Goal: Information Seeking & Learning: Learn about a topic

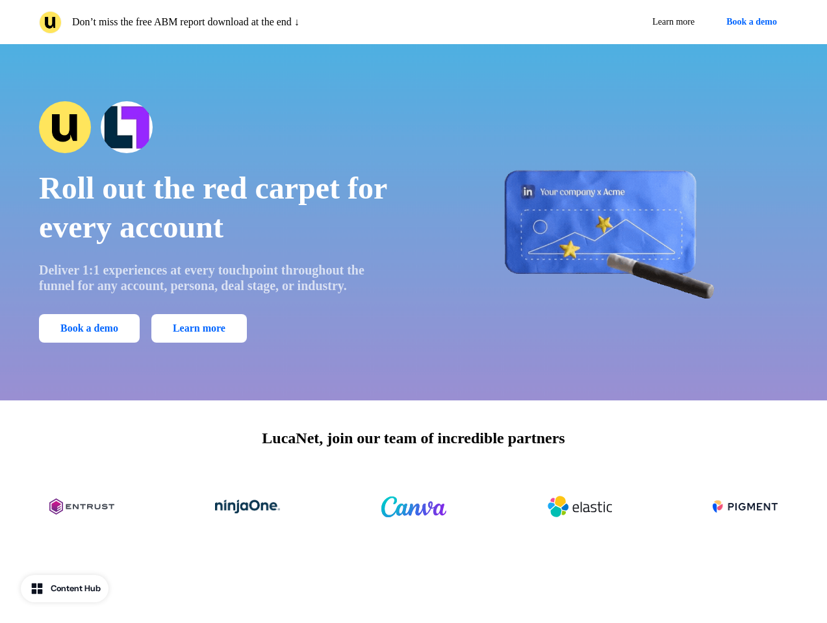
click at [413, 22] on div "Don’t miss the free ABM report download at the end ↓ Learn more Book a demo" at bounding box center [413, 22] width 827 height 44
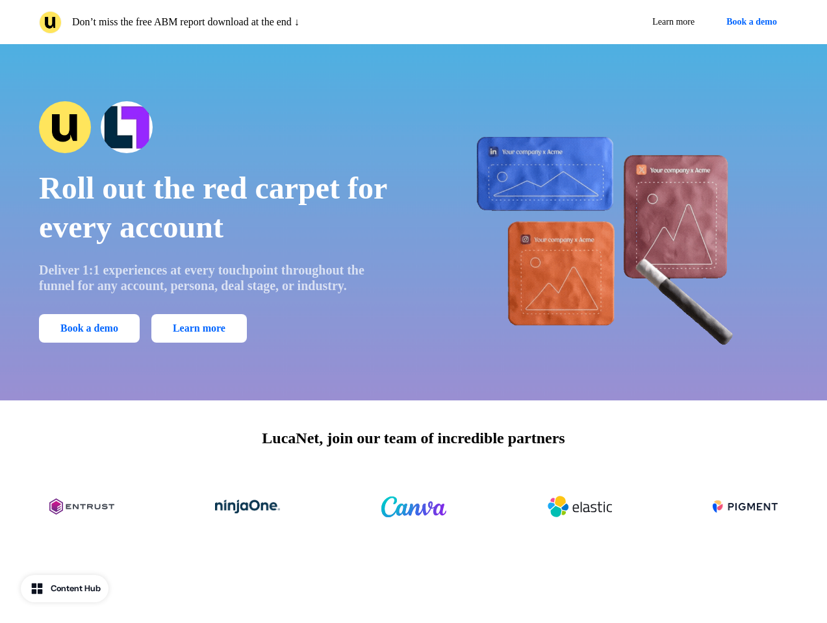
click at [223, 22] on p "Don’t miss the free ABM report download at the end ↓" at bounding box center [185, 22] width 227 height 16
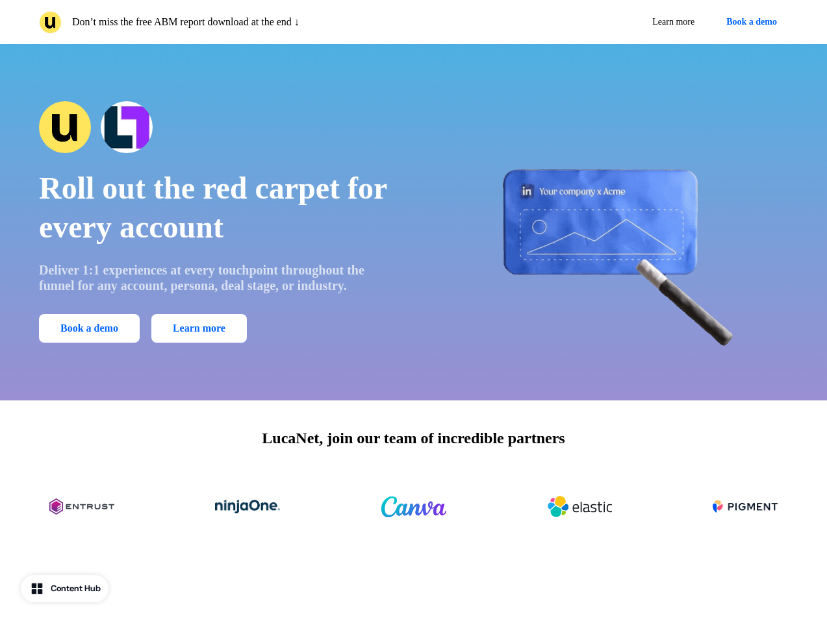
click at [603, 22] on div "Learn more Book a demo" at bounding box center [603, 21] width 369 height 23
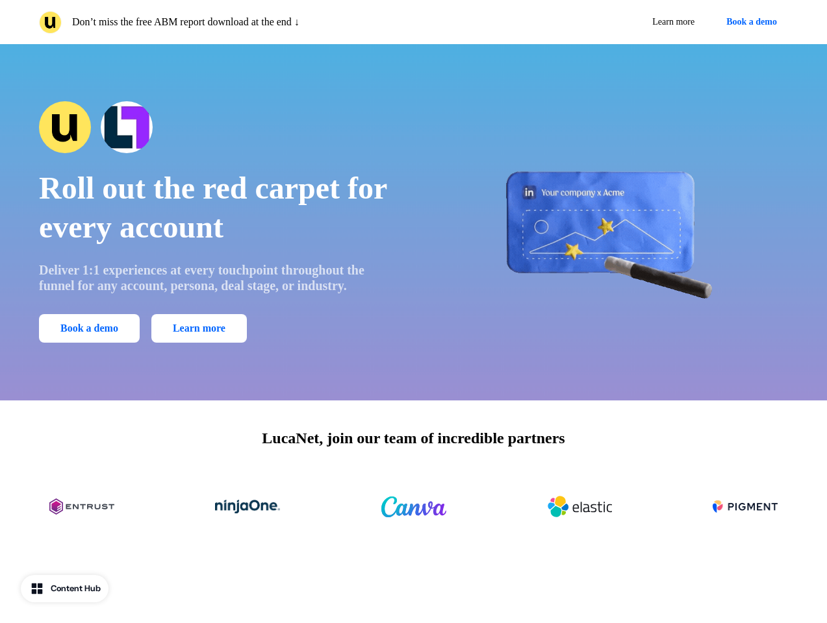
click at [749, 22] on button "Book a demo" at bounding box center [751, 21] width 73 height 23
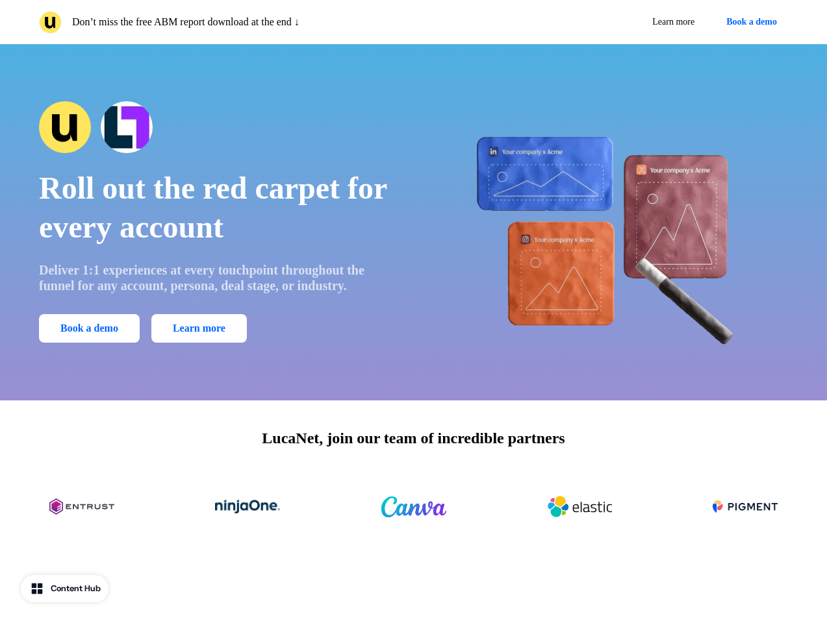
click at [413, 222] on div "Roll out the red carpet for every account Deliver 1:1 experiences at every touc…" at bounding box center [413, 222] width 827 height 356
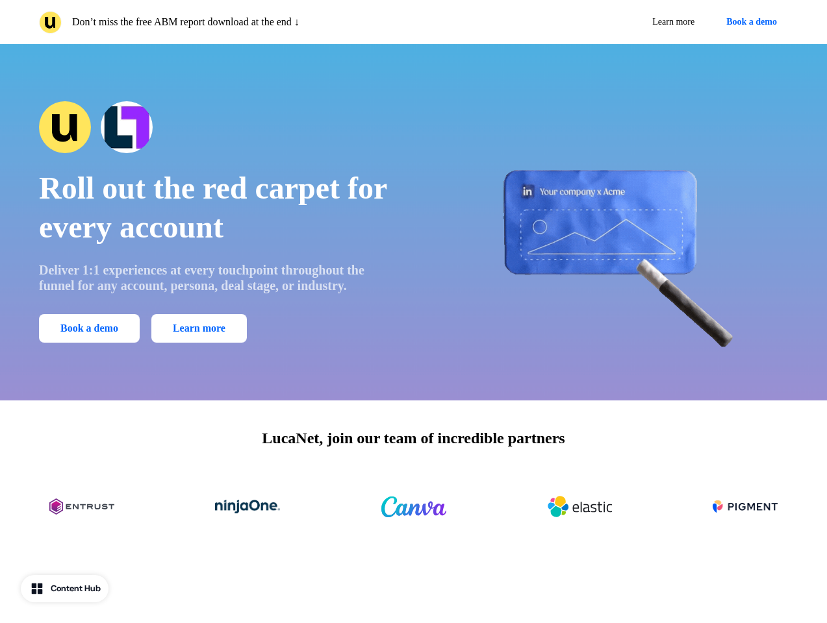
click at [217, 222] on span "Roll out the red carpet for every account" at bounding box center [212, 207] width 347 height 73
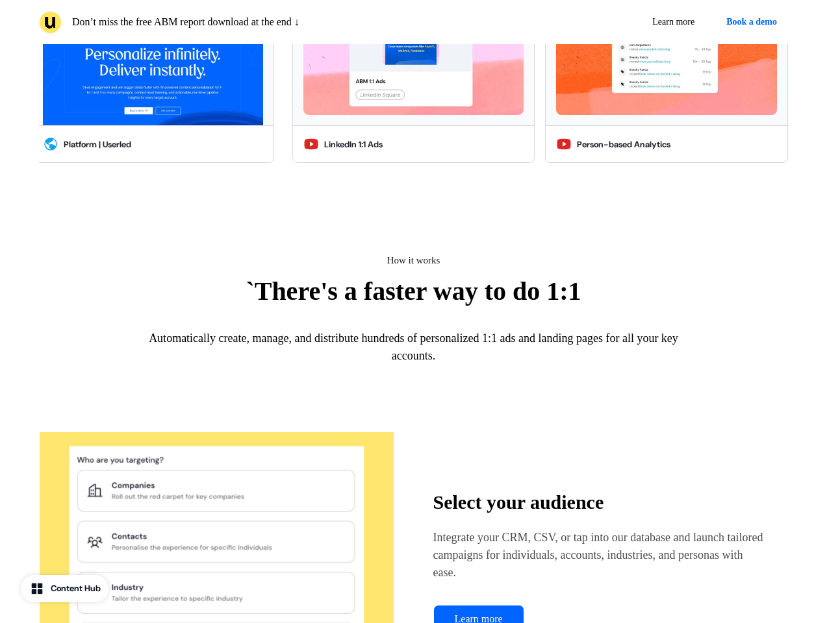
click at [217, 127] on div "Platform | Userled" at bounding box center [152, 144] width 241 height 36
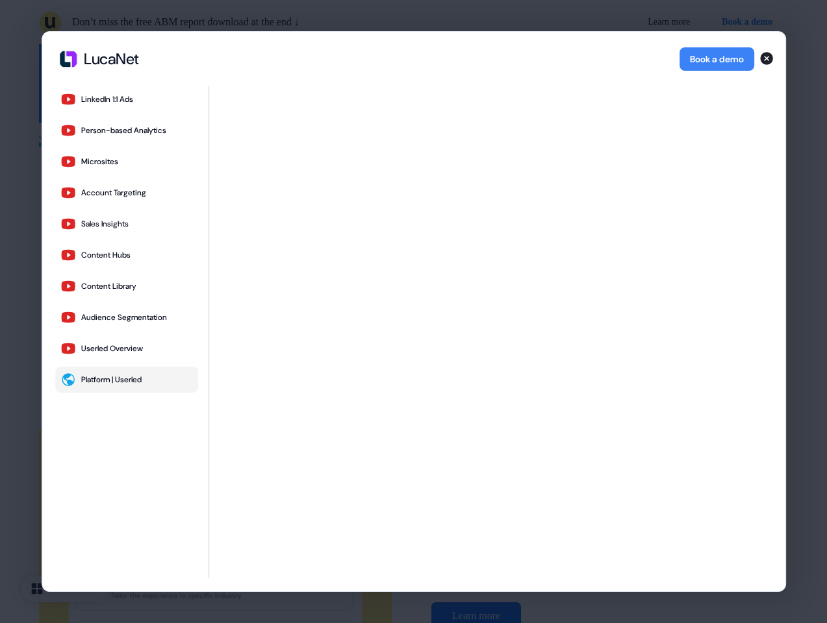
click at [75, 323] on icon "button" at bounding box center [68, 317] width 14 height 11
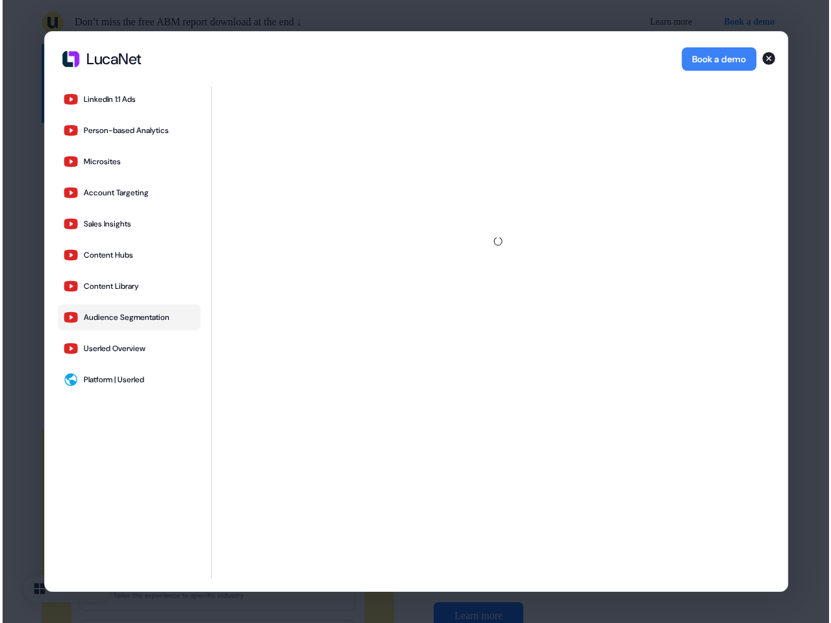
scroll to position [2491, 0]
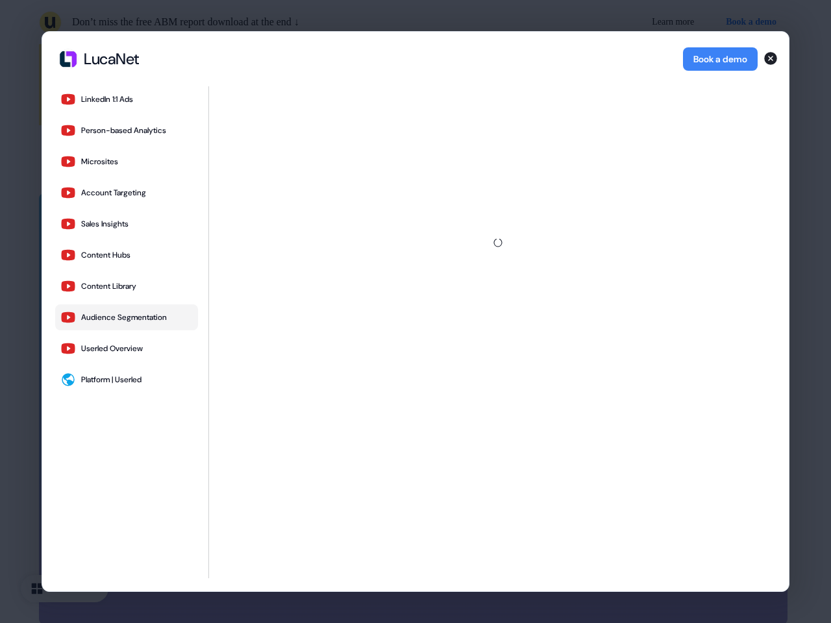
click at [610, 222] on div at bounding box center [497, 242] width 556 height 313
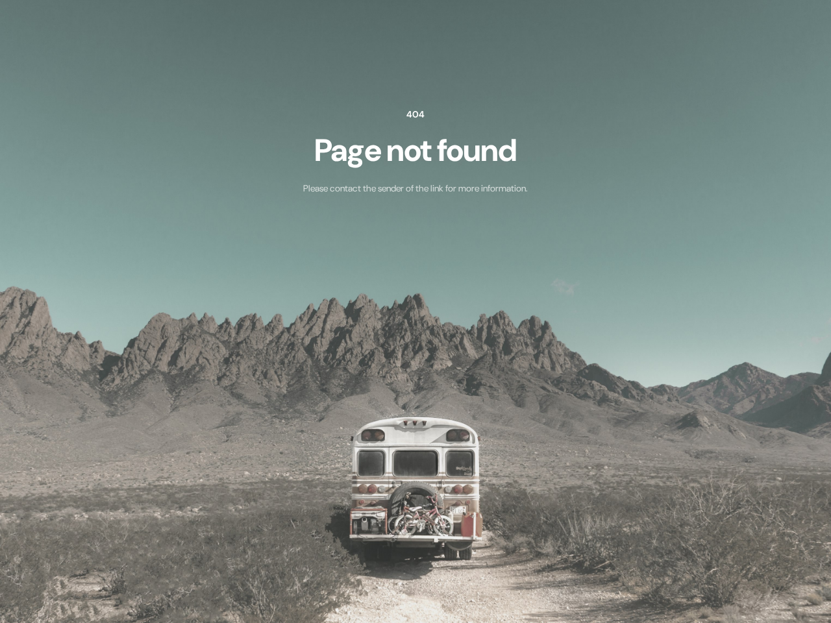
click at [413, 507] on img at bounding box center [415, 311] width 831 height 623
